Goal: Information Seeking & Learning: Learn about a topic

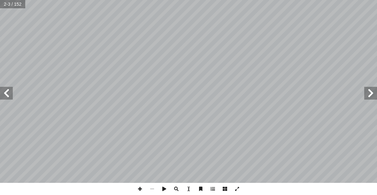
click at [9, 4] on input "text" at bounding box center [13, 4] width 26 height 8
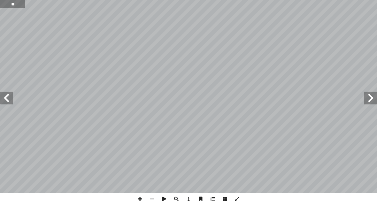
type input "**"
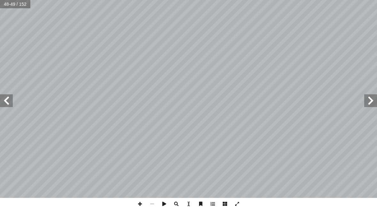
click at [369, 107] on span at bounding box center [370, 101] width 13 height 13
click at [368, 96] on span at bounding box center [370, 101] width 13 height 13
click at [7, 102] on span at bounding box center [6, 101] width 13 height 13
click at [10, 102] on span at bounding box center [6, 101] width 13 height 13
click at [12, 106] on span at bounding box center [6, 101] width 13 height 13
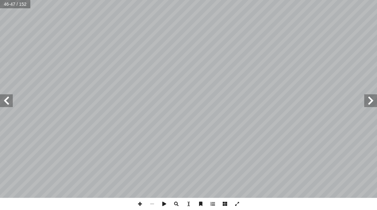
click at [1, 103] on span at bounding box center [6, 101] width 13 height 13
click at [9, 105] on span at bounding box center [6, 101] width 13 height 13
click at [364, 102] on span at bounding box center [370, 101] width 13 height 13
